Goal: Check status: Check status

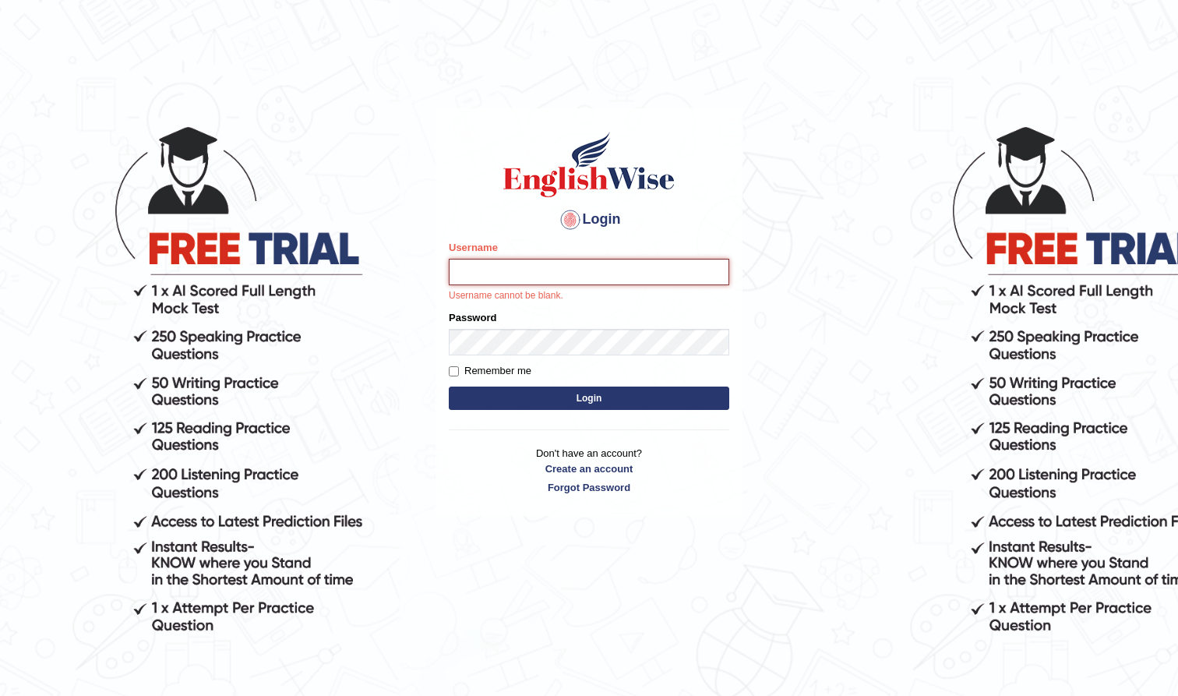
type input "farihaafghan556"
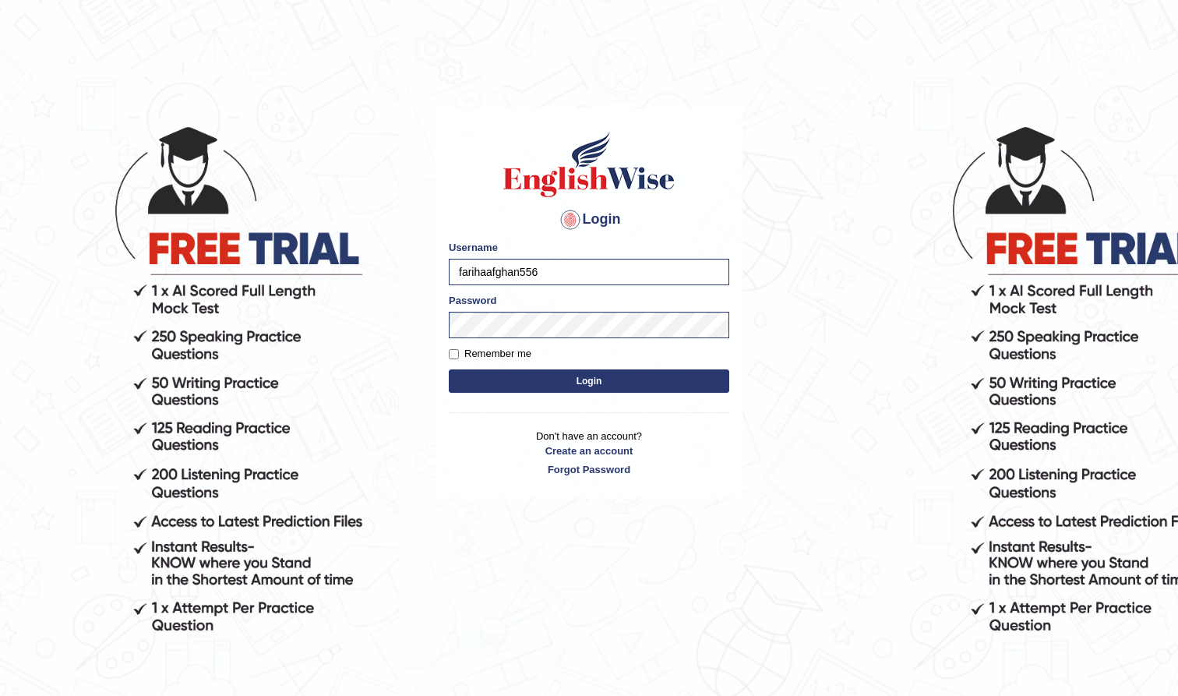
click at [561, 387] on button "Login" at bounding box center [589, 380] width 281 height 23
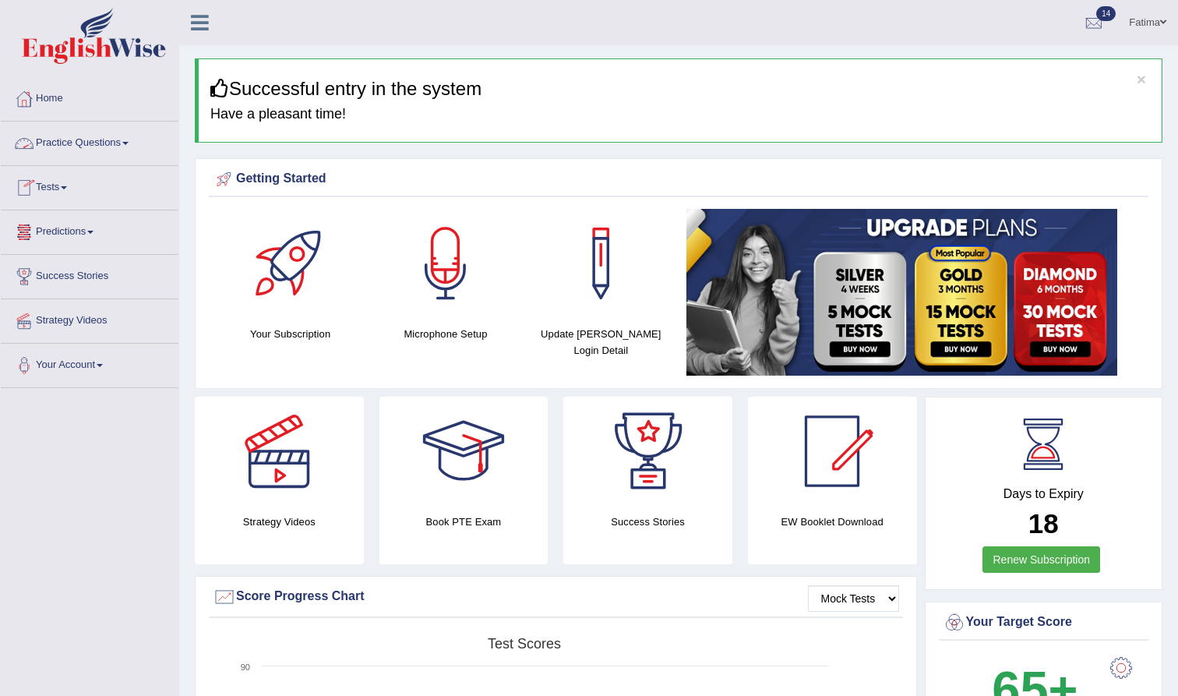
click at [57, 192] on link "Tests" at bounding box center [90, 185] width 178 height 39
click at [55, 278] on link "History" at bounding box center [102, 279] width 146 height 28
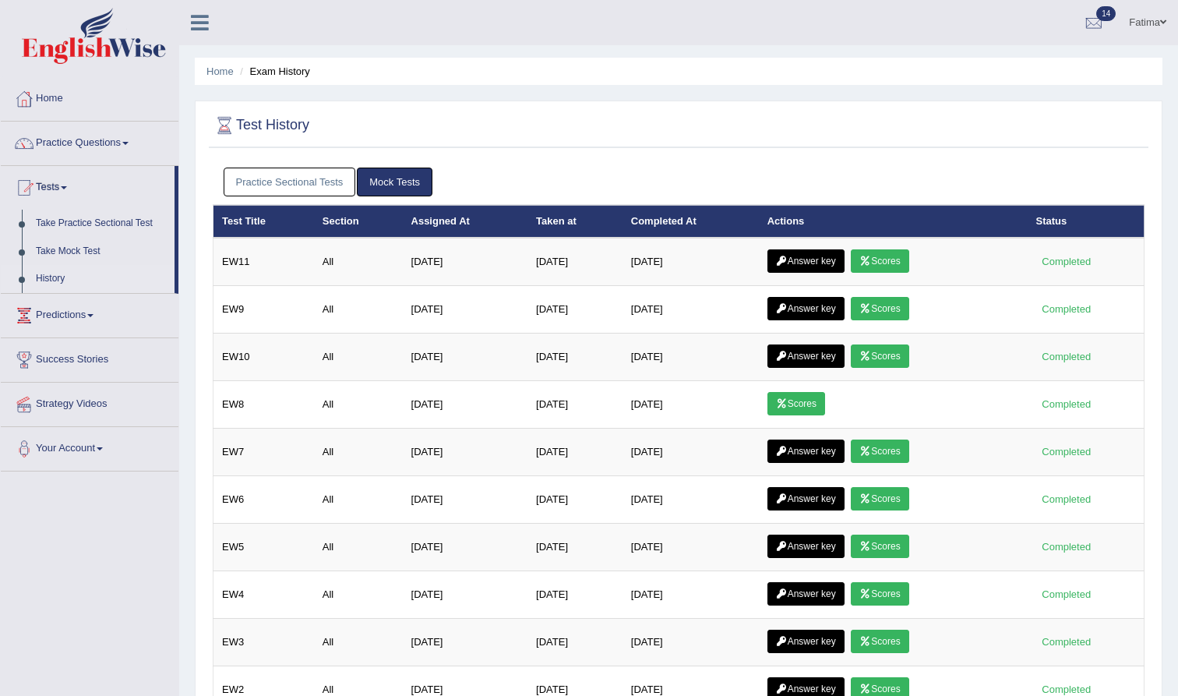
click at [282, 185] on link "Practice Sectional Tests" at bounding box center [290, 182] width 132 height 29
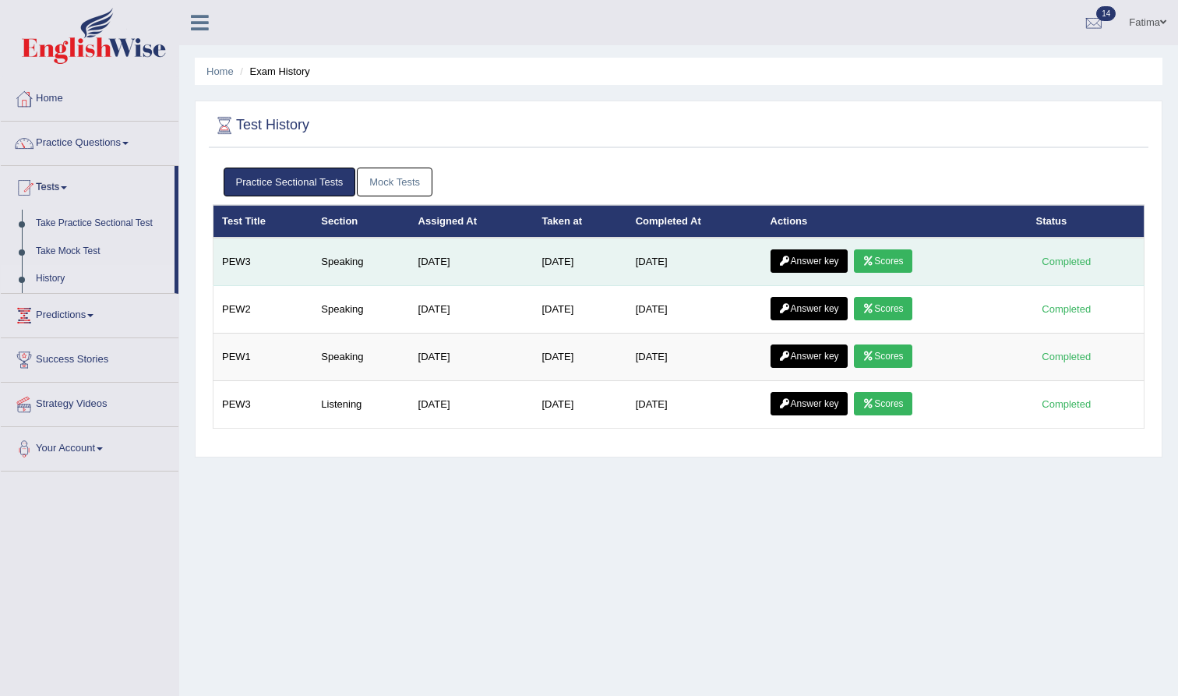
click at [889, 268] on link "Scores" at bounding box center [883, 260] width 58 height 23
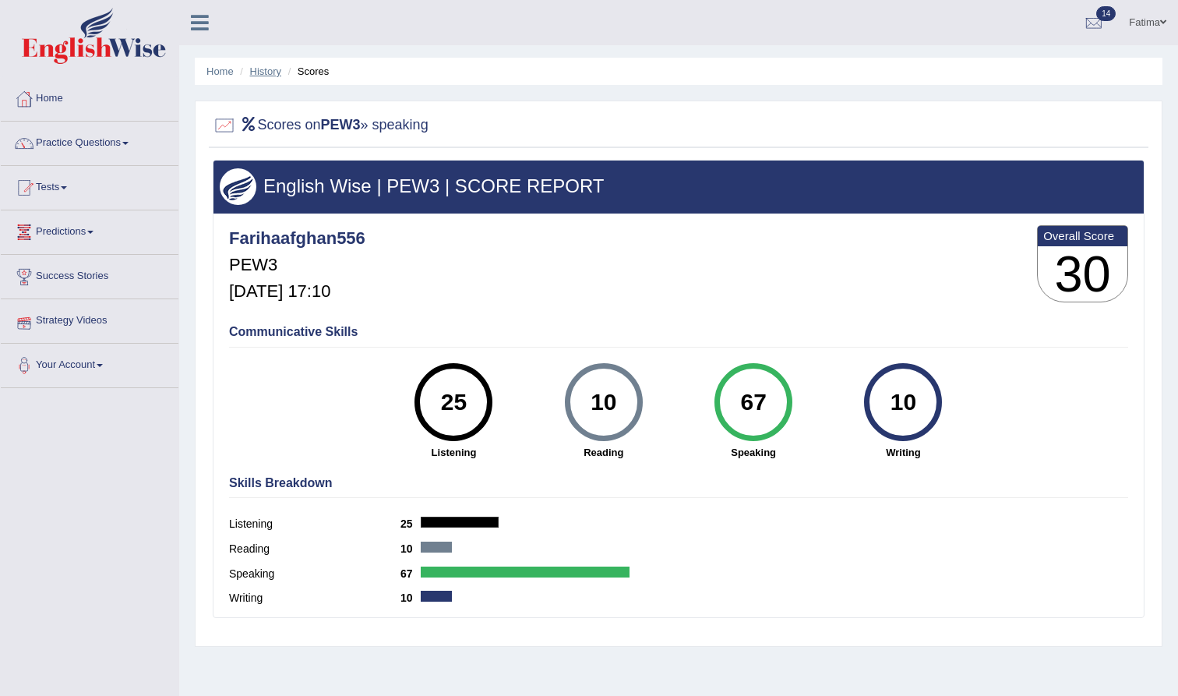
click at [258, 72] on link "History" at bounding box center [265, 71] width 31 height 12
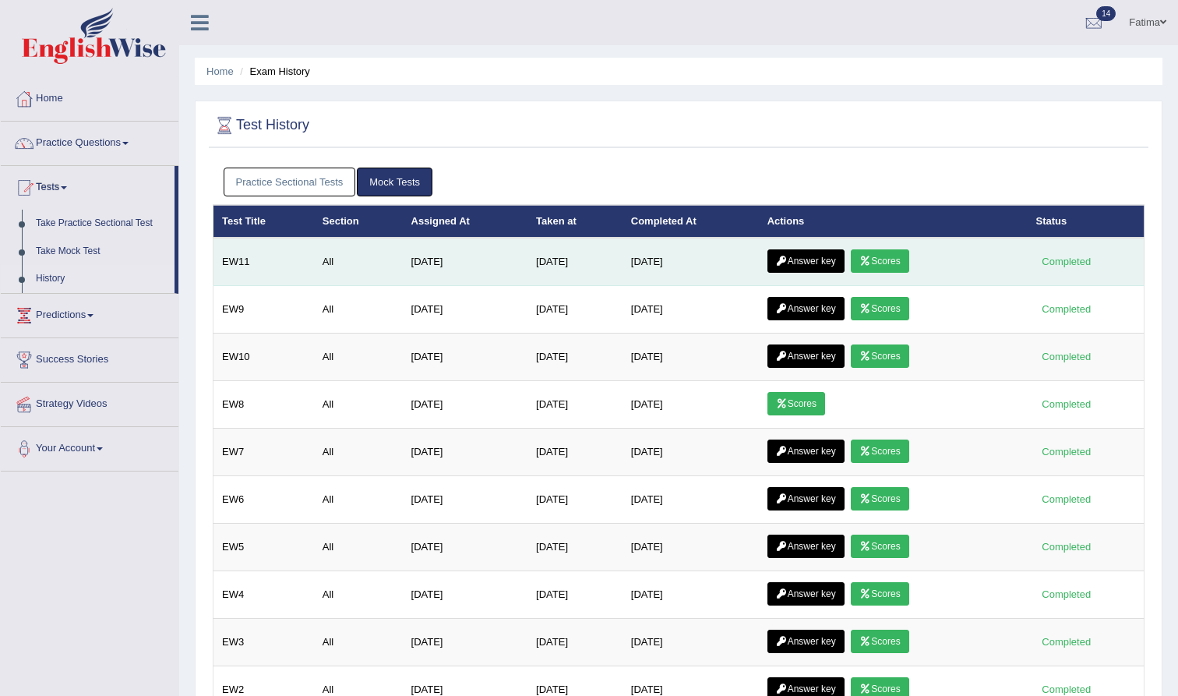
click at [833, 259] on link "Answer key" at bounding box center [806, 260] width 77 height 23
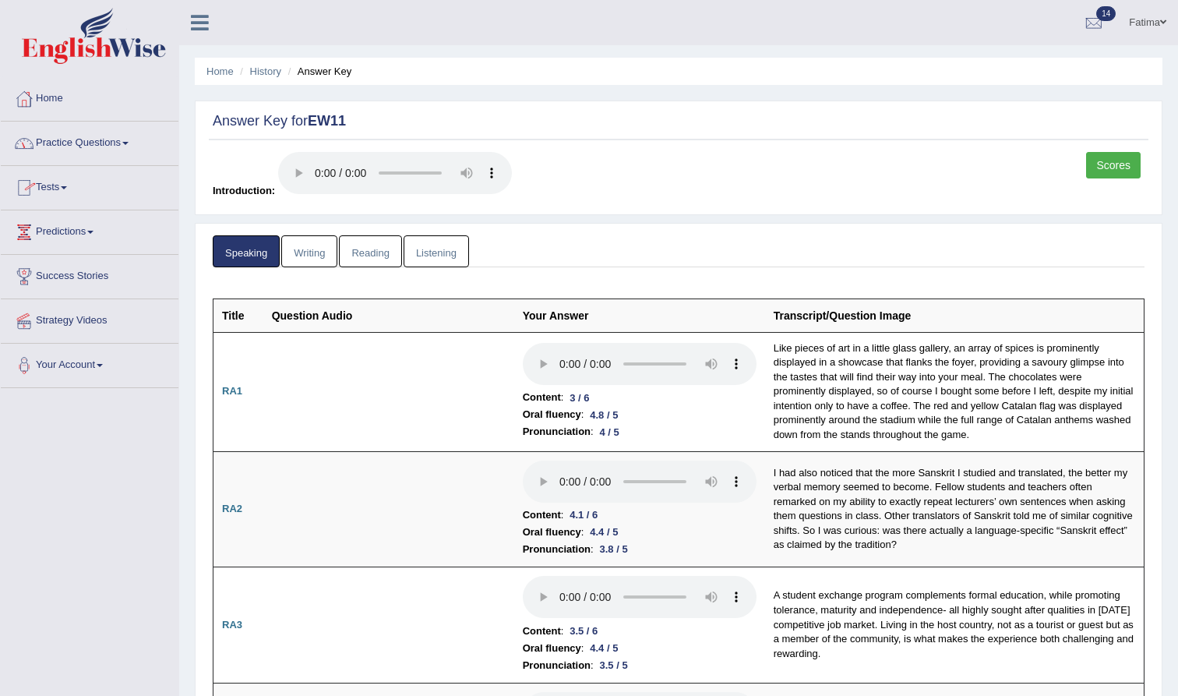
click at [63, 185] on link "Tests" at bounding box center [90, 185] width 178 height 39
click at [62, 272] on link "History" at bounding box center [102, 279] width 146 height 28
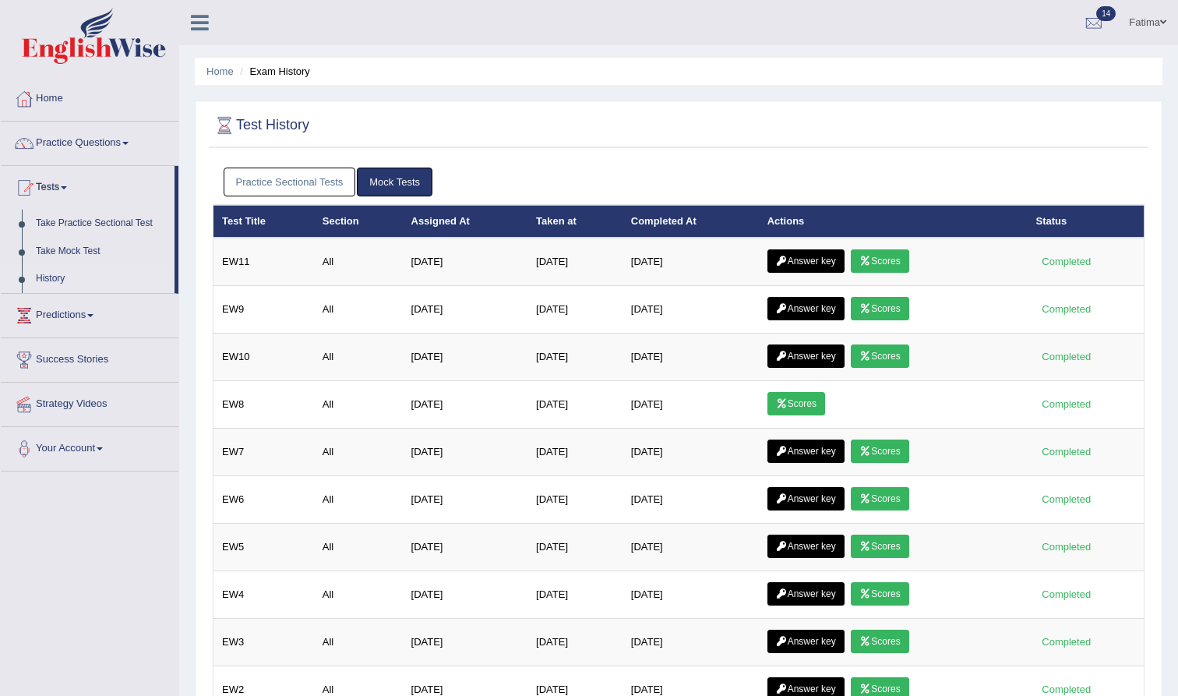
click at [281, 189] on link "Practice Sectional Tests" at bounding box center [290, 182] width 132 height 29
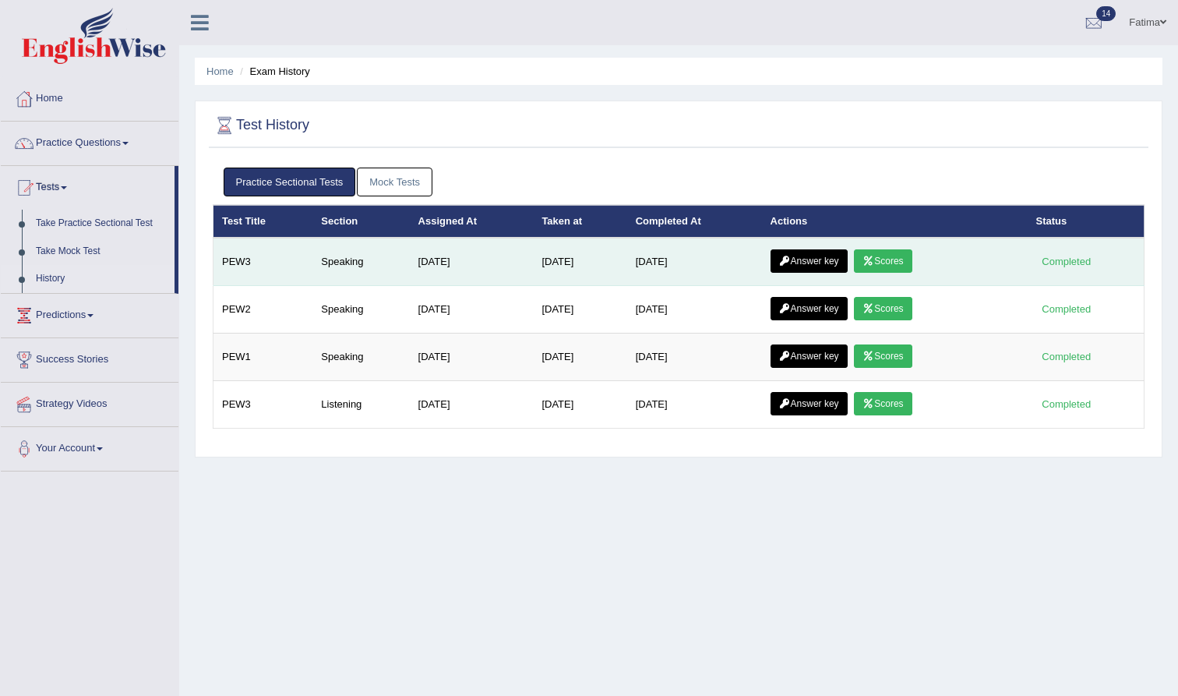
click at [893, 256] on link "Scores" at bounding box center [883, 260] width 58 height 23
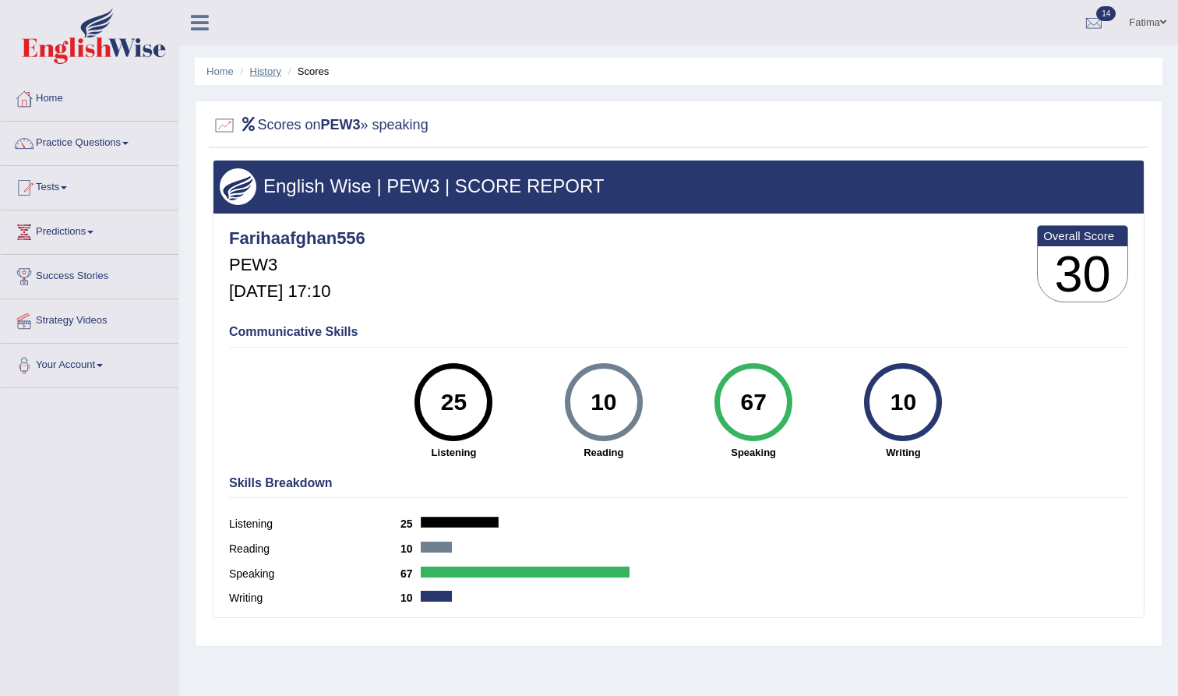
click at [260, 72] on link "History" at bounding box center [265, 71] width 31 height 12
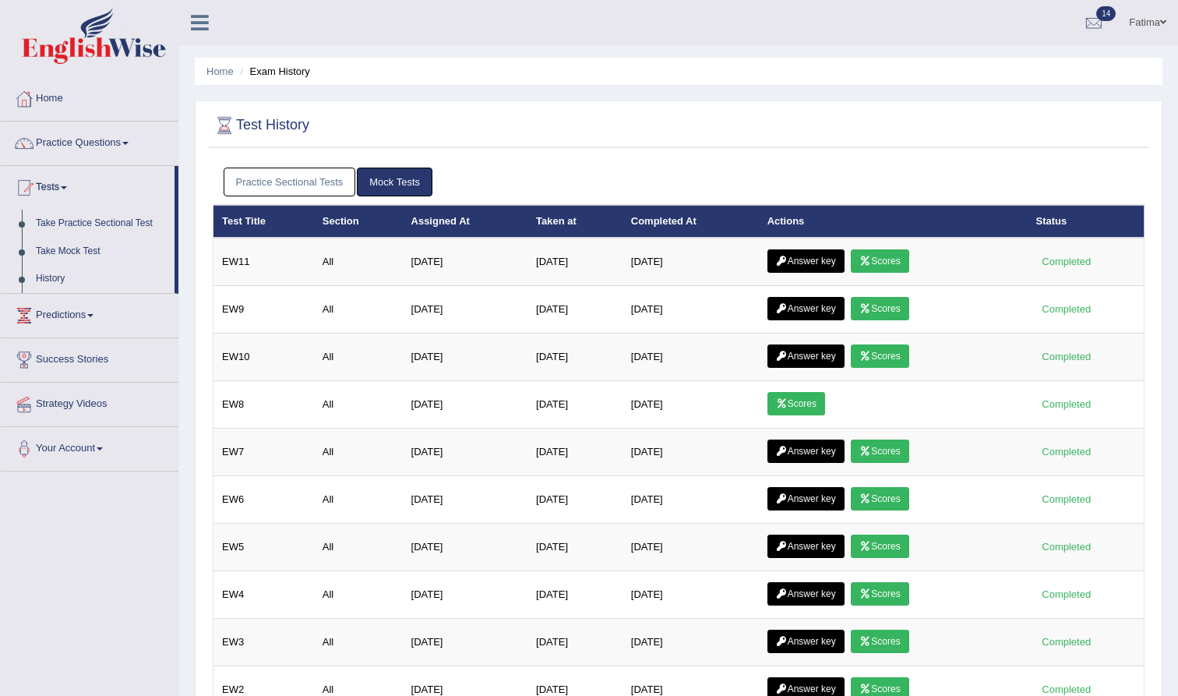
click at [270, 186] on link "Practice Sectional Tests" at bounding box center [290, 182] width 132 height 29
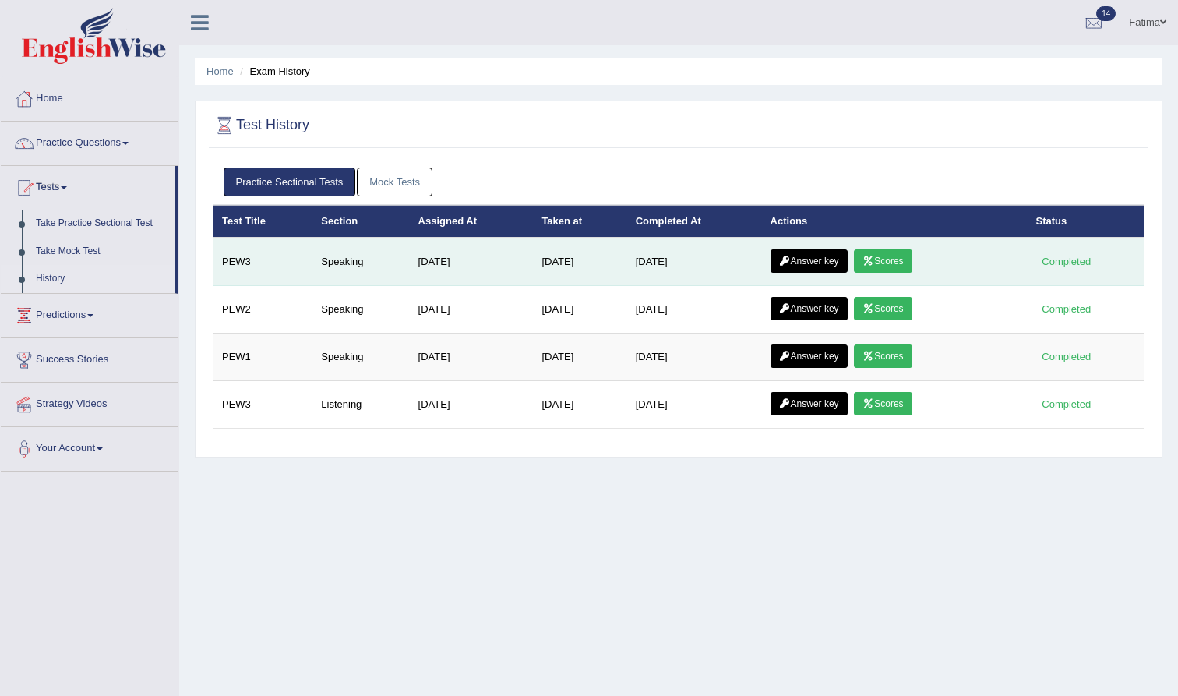
click at [791, 263] on icon at bounding box center [785, 260] width 12 height 9
